Goal: Task Accomplishment & Management: Use online tool/utility

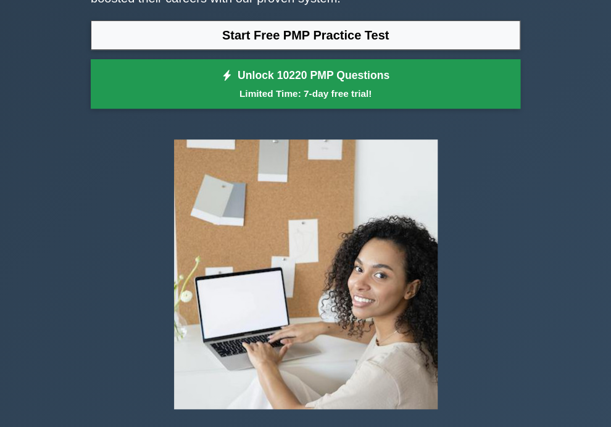
scroll to position [185, 0]
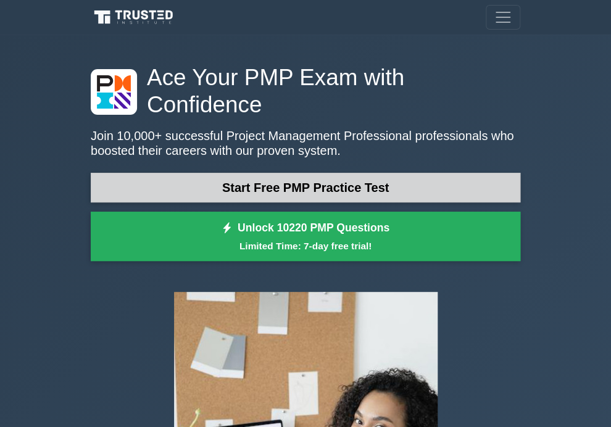
scroll to position [0, 0]
click at [194, 158] on p "Join 10,000+ successful Project Management Professional professionals who boost…" at bounding box center [305, 143] width 429 height 30
click at [187, 202] on link "Start Free PMP Practice Test" at bounding box center [305, 188] width 429 height 30
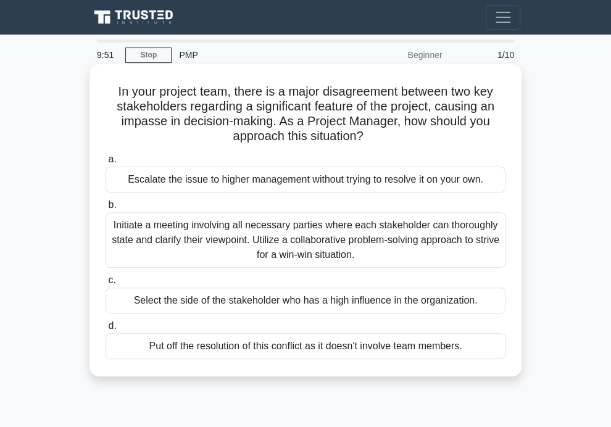
click at [267, 193] on div "Escalate the issue to higher management without trying to resolve it on your ow…" at bounding box center [306, 180] width 400 height 26
click at [106, 164] on input "a. Escalate the issue to higher management without trying to resolve it on your…" at bounding box center [106, 160] width 0 height 8
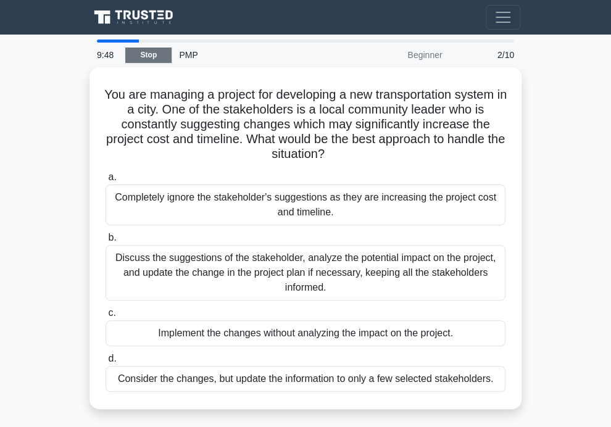
click at [150, 59] on link "Stop" at bounding box center [148, 55] width 46 height 15
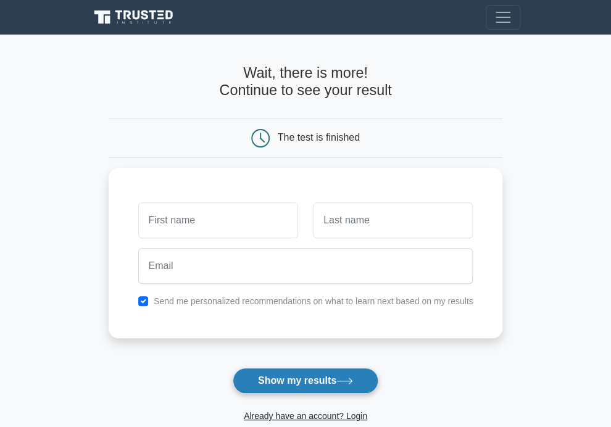
click at [297, 384] on button "Show my results" at bounding box center [306, 381] width 146 height 26
